Goal: Task Accomplishment & Management: Manage account settings

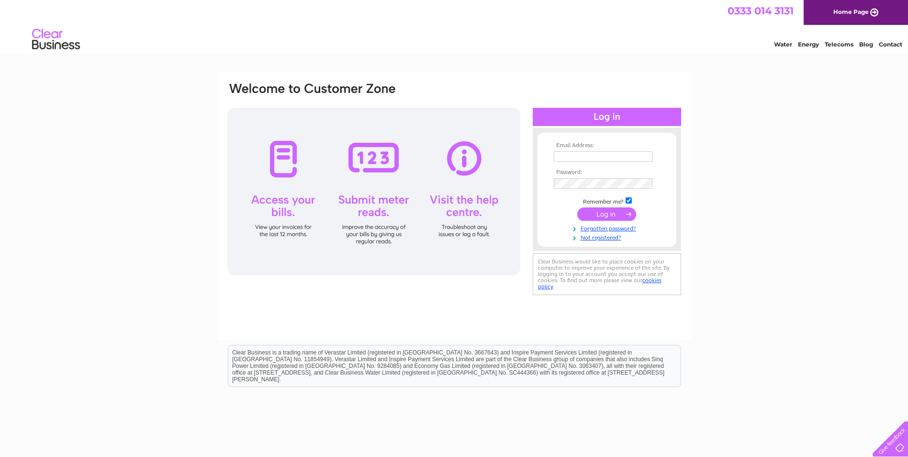
type input "financeandadmin@ictservices.ie"
click at [593, 212] on input "submit" at bounding box center [606, 213] width 59 height 13
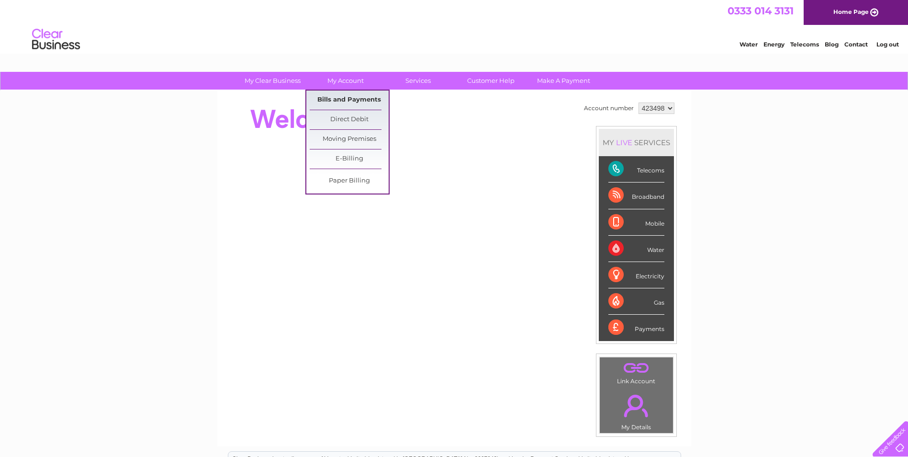
click at [326, 102] on link "Bills and Payments" at bounding box center [349, 99] width 79 height 19
click at [346, 100] on link "Bills and Payments" at bounding box center [349, 99] width 79 height 19
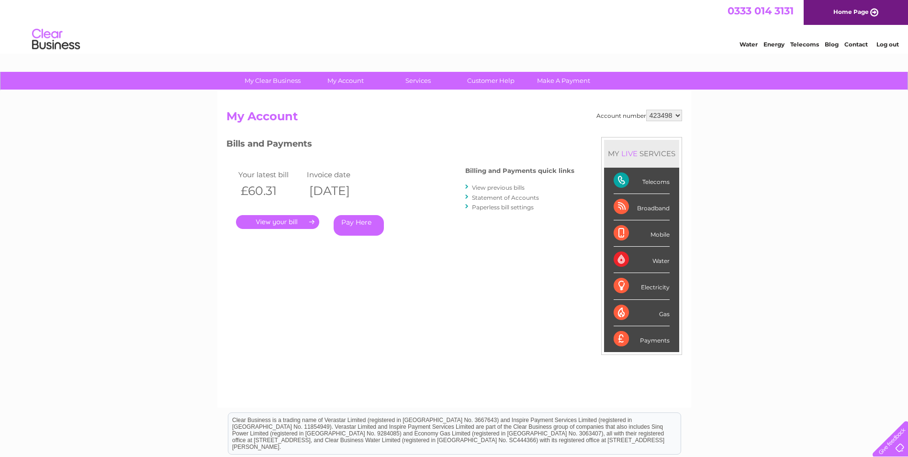
click at [291, 220] on link "." at bounding box center [277, 222] width 83 height 14
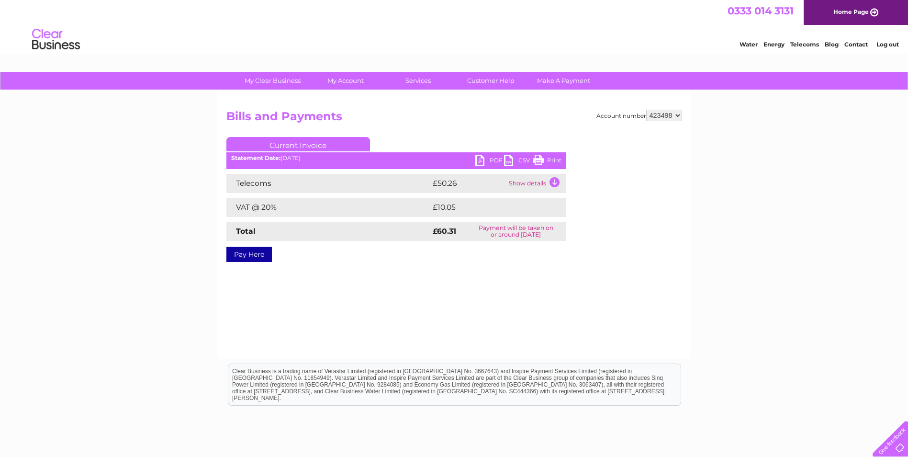
click at [483, 157] on link "PDF" at bounding box center [489, 162] width 29 height 14
